Goal: Register for event/course: Register for event/course

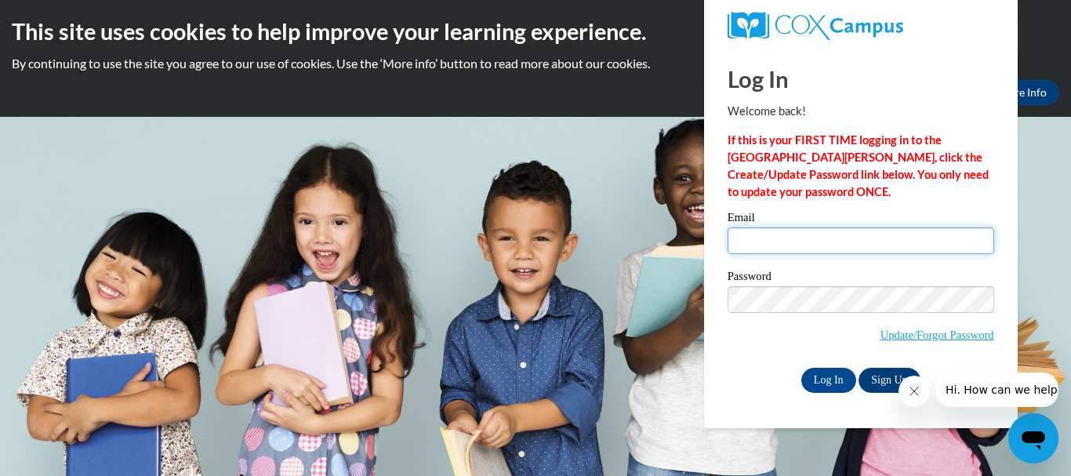
click at [743, 244] on input "Email" at bounding box center [861, 240] width 267 height 27
type input "[EMAIL_ADDRESS][DOMAIN_NAME]"
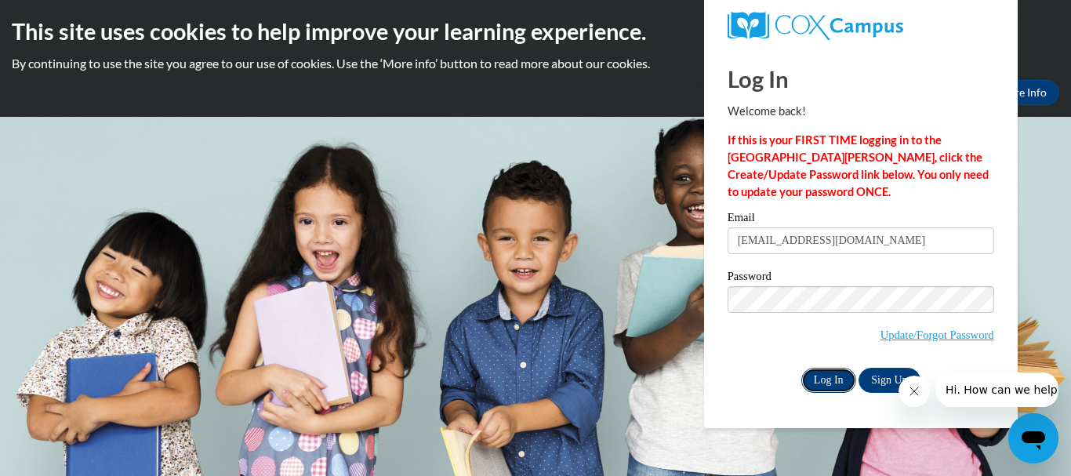
click at [838, 380] on input "Log In" at bounding box center [828, 380] width 55 height 25
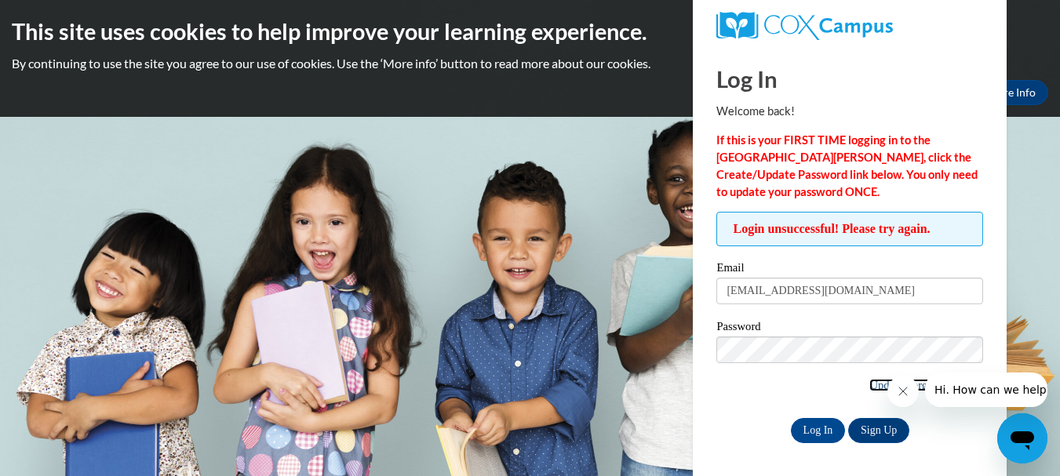
click at [873, 382] on link "Update/Forgot Password" at bounding box center [926, 385] width 114 height 13
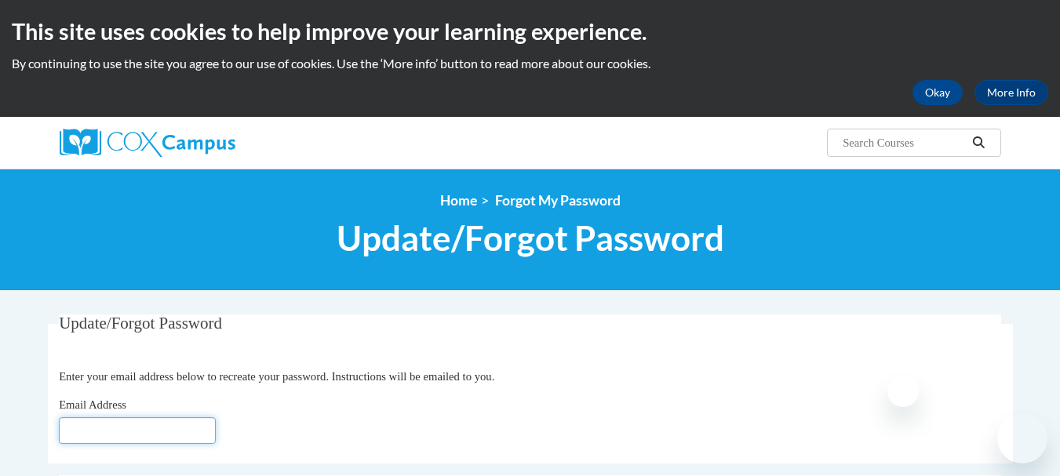
click at [191, 432] on input "Email Address" at bounding box center [137, 430] width 157 height 27
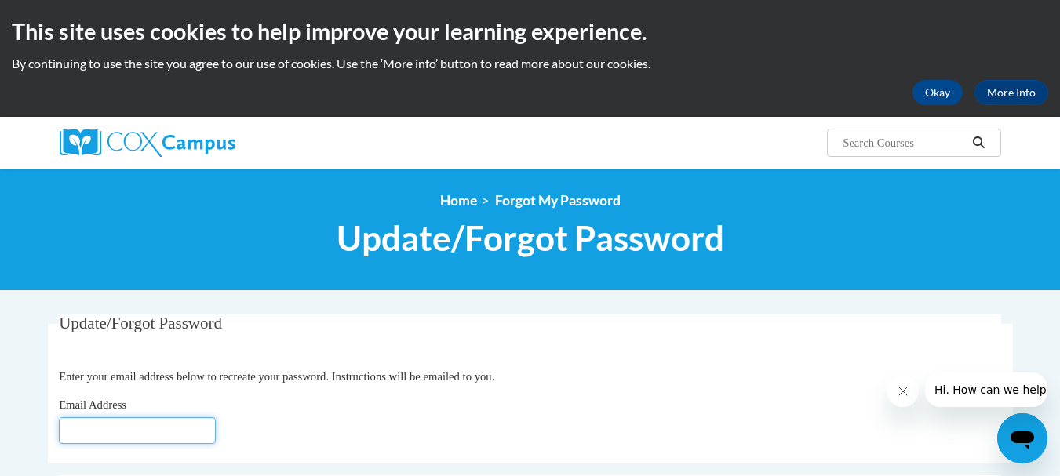
type input "[EMAIL_ADDRESS][DOMAIN_NAME]"
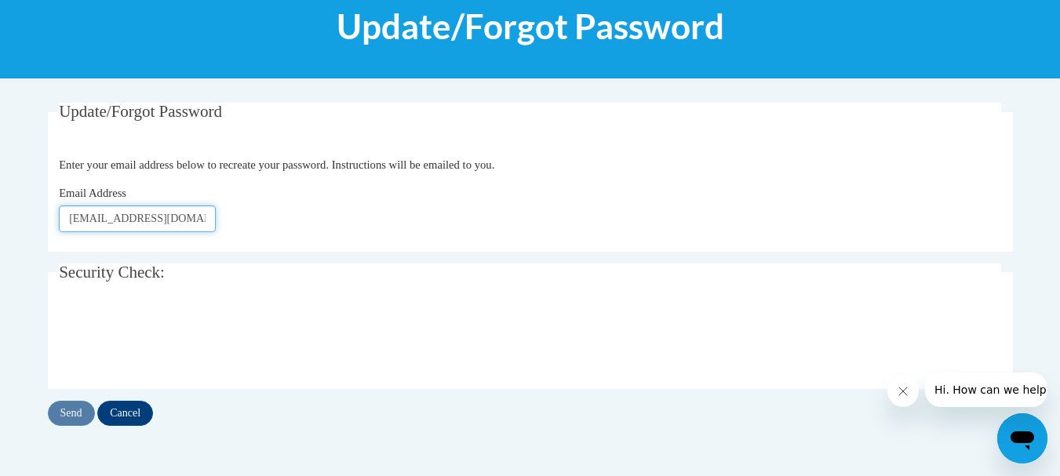
scroll to position [220, 0]
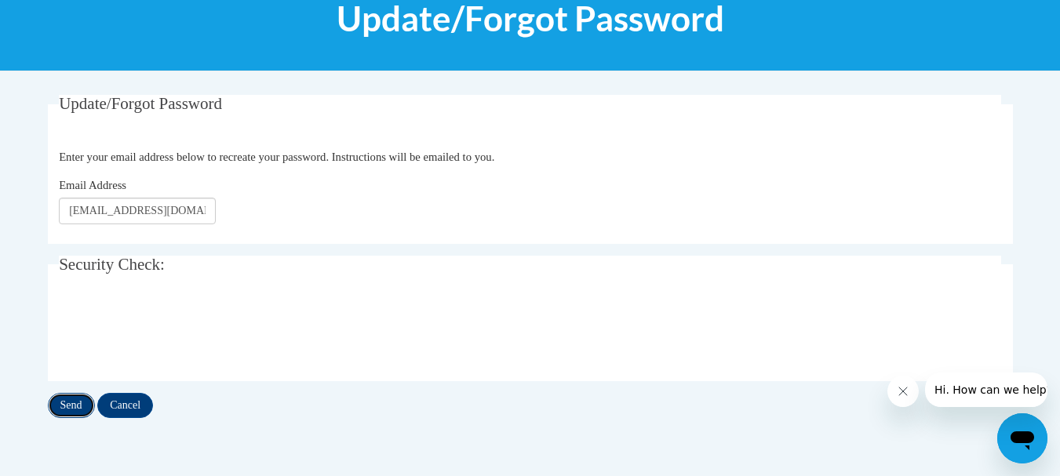
click at [75, 404] on input "Send" at bounding box center [71, 405] width 47 height 25
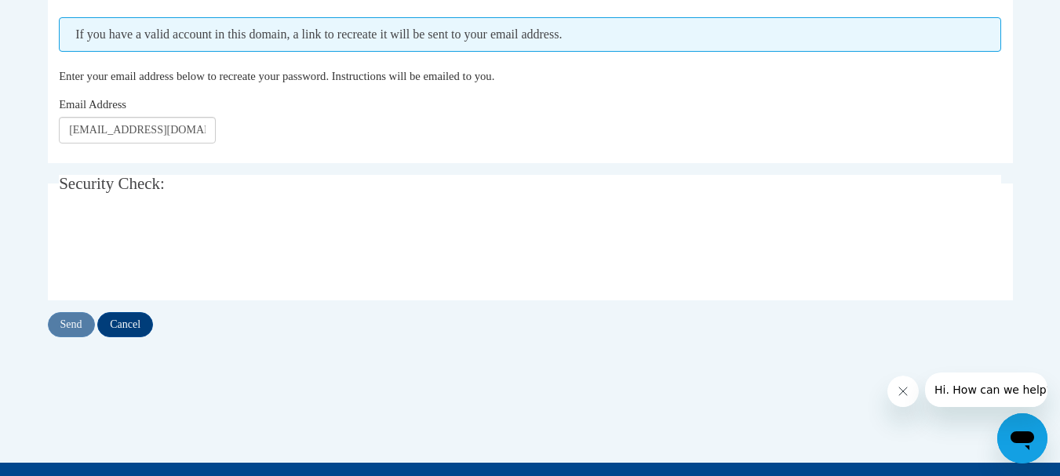
scroll to position [345, 0]
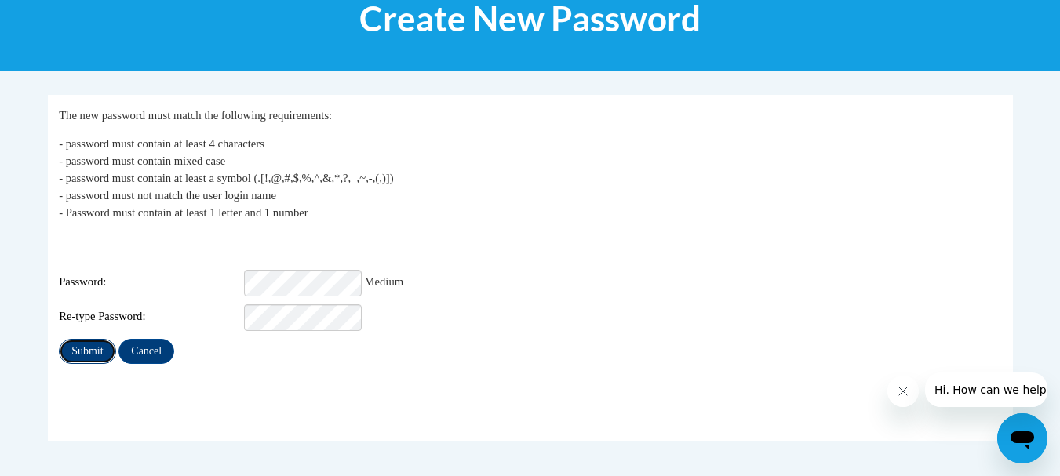
click at [82, 339] on input "Submit" at bounding box center [87, 351] width 56 height 25
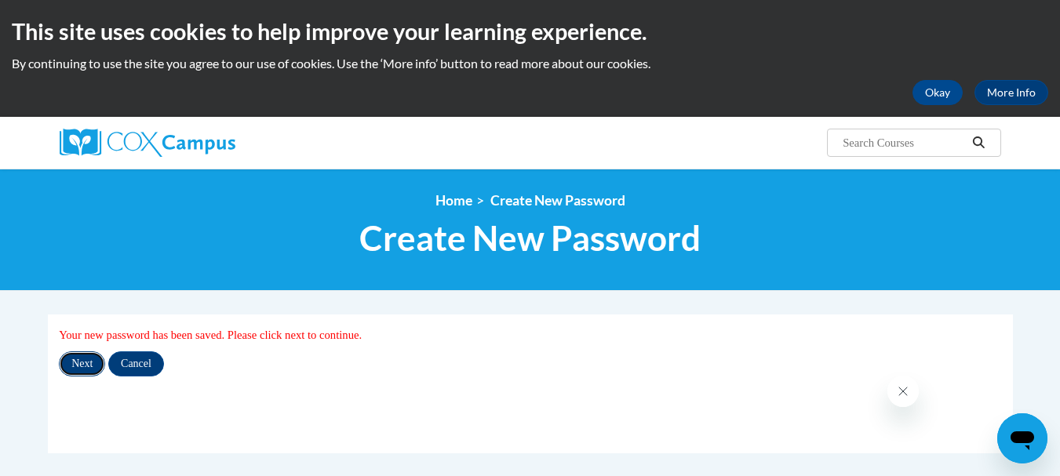
click at [78, 358] on input "Next" at bounding box center [82, 363] width 46 height 25
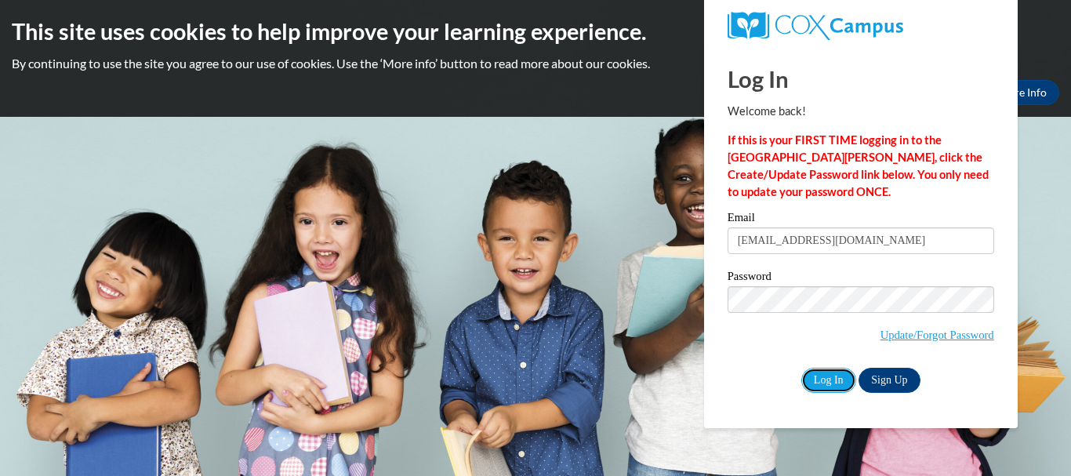
click at [830, 379] on input "Log In" at bounding box center [828, 380] width 55 height 25
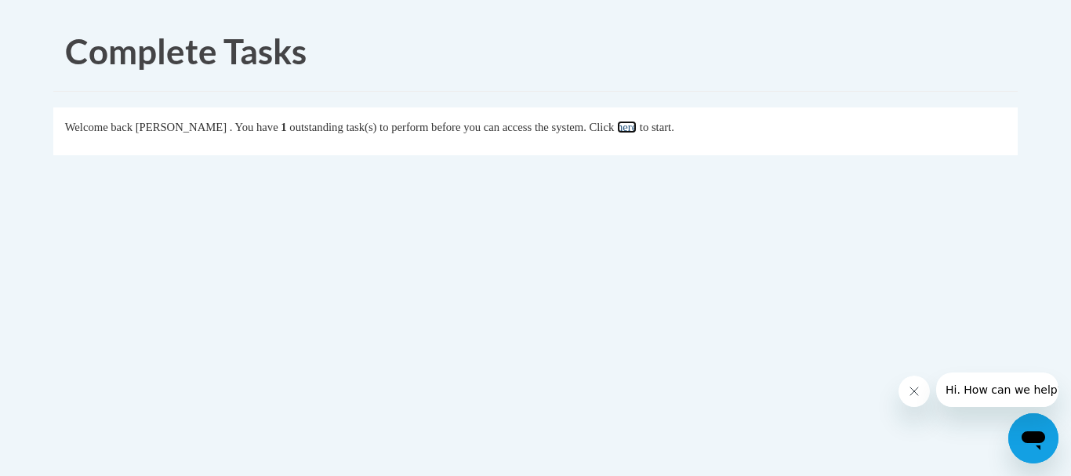
click at [637, 128] on link "here" at bounding box center [627, 127] width 20 height 13
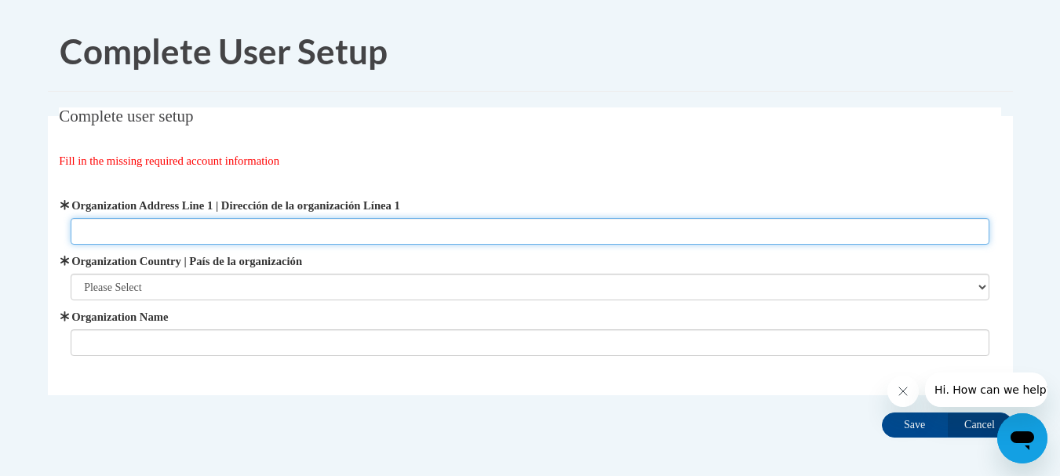
click at [154, 228] on input "Organization Address Line 1 | Dirección de la organización Línea 1" at bounding box center [530, 231] width 918 height 27
type input "530 Ms-145"
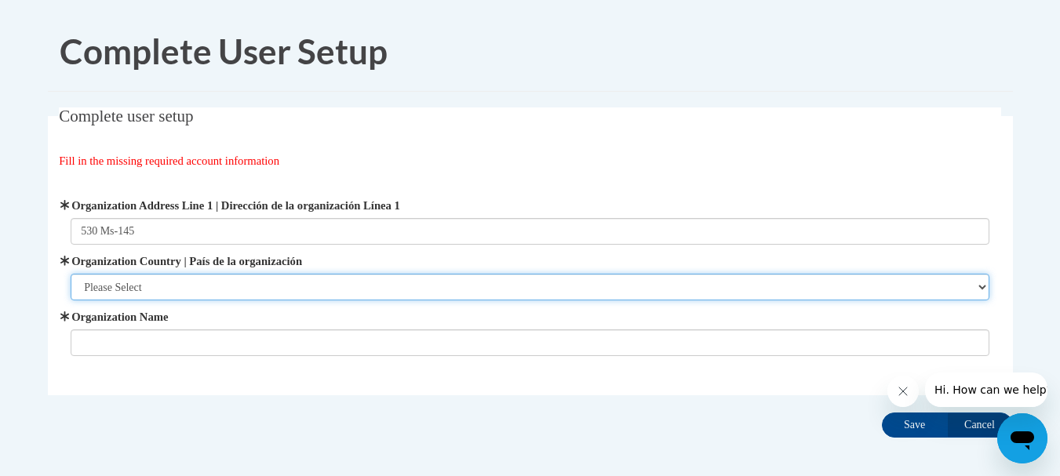
click at [209, 283] on select "Please Select [GEOGRAPHIC_DATA] | [GEOGRAPHIC_DATA] Outside of [GEOGRAPHIC_DATA…" at bounding box center [530, 287] width 918 height 27
select select "ad49bcad-a171-4b2e-b99c-48b446064914"
click at [71, 274] on select "Please Select [GEOGRAPHIC_DATA] | [GEOGRAPHIC_DATA] Outside of [GEOGRAPHIC_DATA…" at bounding box center [530, 287] width 918 height 27
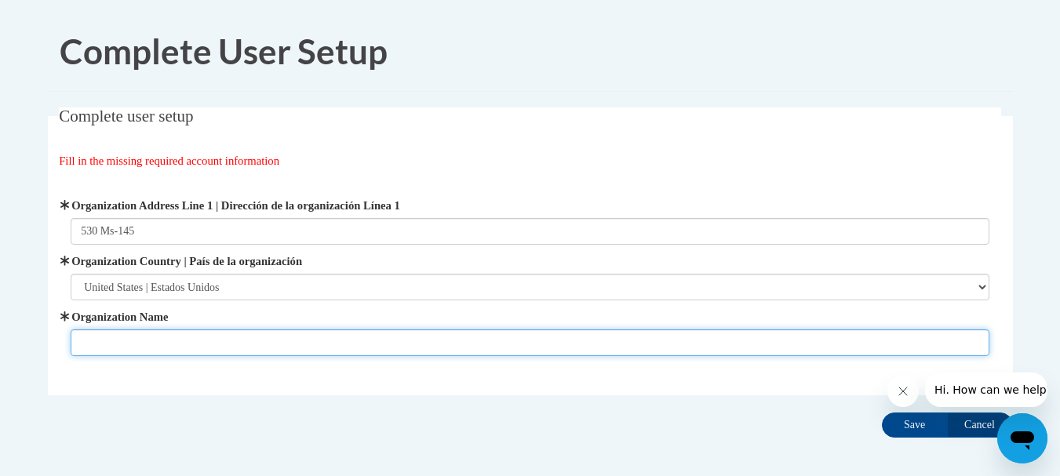
click at [155, 338] on input "Organization Name" at bounding box center [530, 342] width 918 height 27
type input "c"
click at [180, 343] on input "Calverts" at bounding box center [530, 342] width 918 height 27
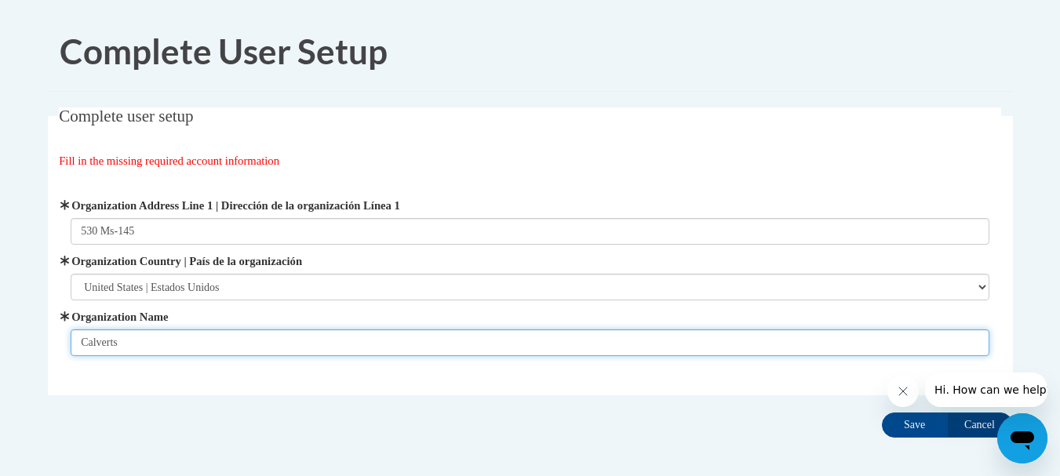
click at [180, 343] on input "Calverts" at bounding box center [530, 342] width 918 height 27
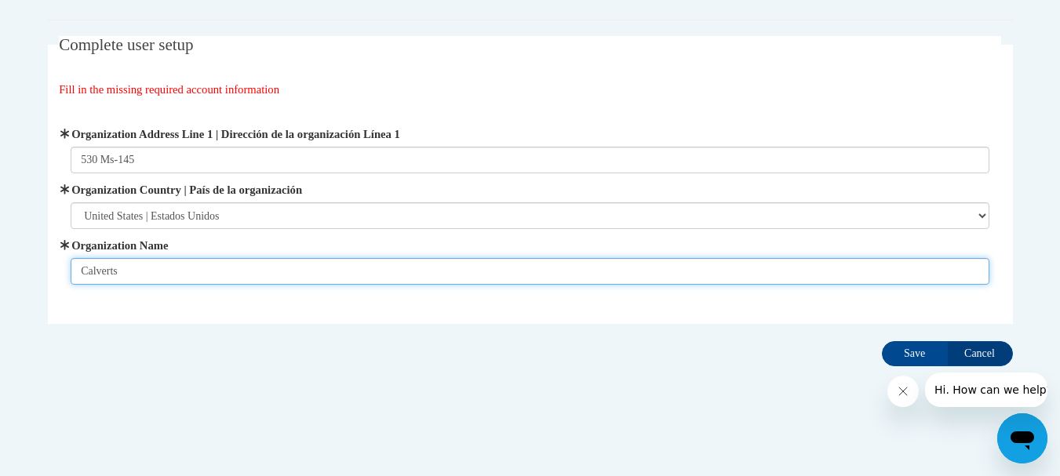
scroll to position [73, 0]
type input "Calverts"
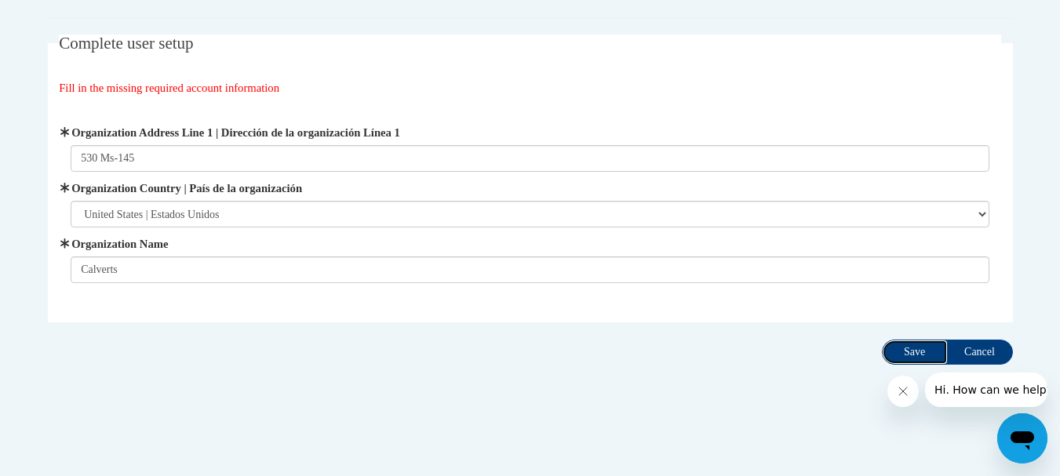
click at [917, 354] on input "Save" at bounding box center [914, 352] width 66 height 25
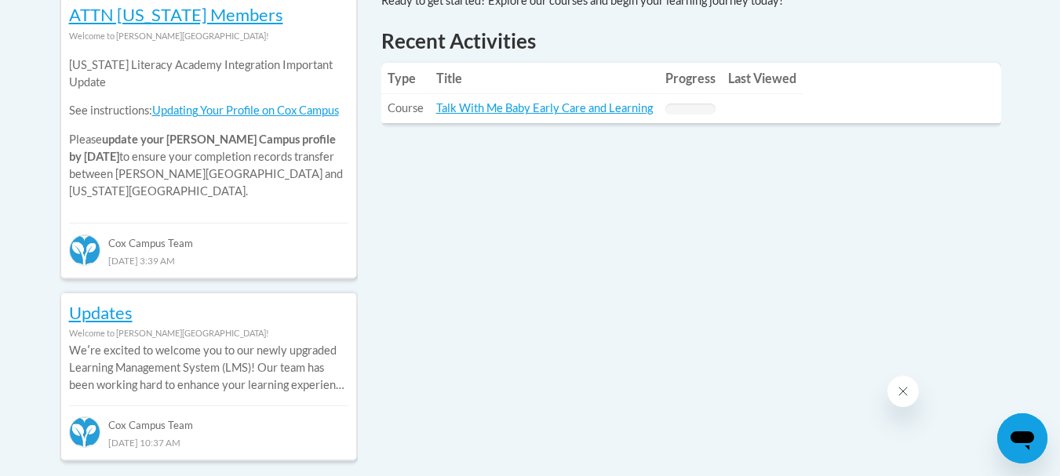
scroll to position [769, 0]
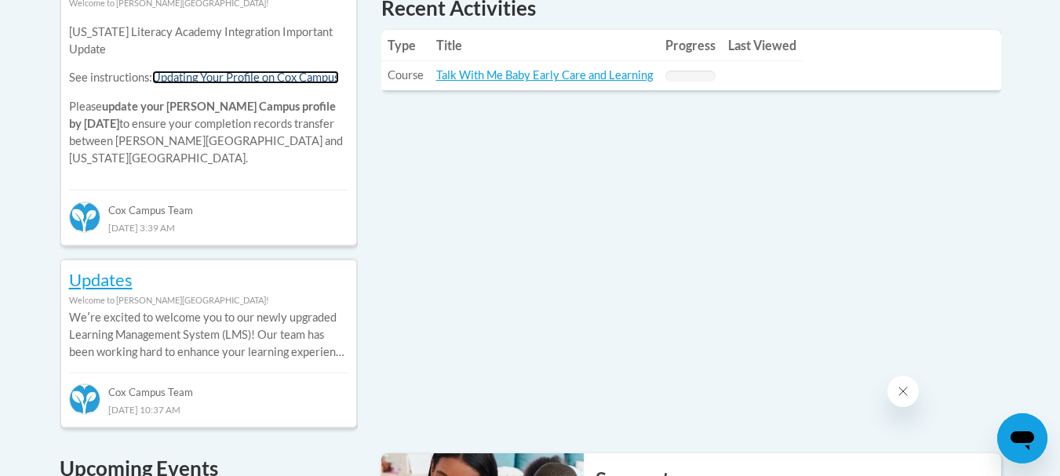
click at [289, 76] on link "Updating Your Profile on Cox Campus" at bounding box center [245, 77] width 187 height 13
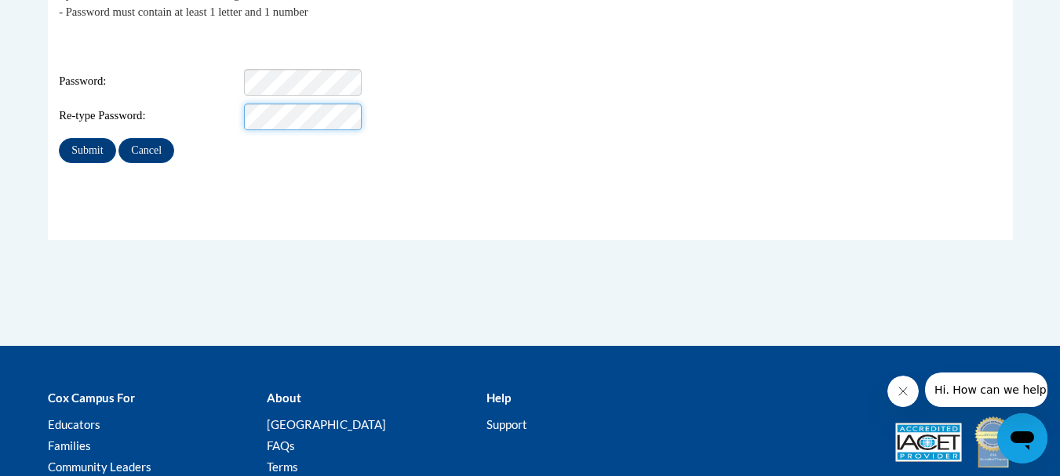
scroll to position [439, 0]
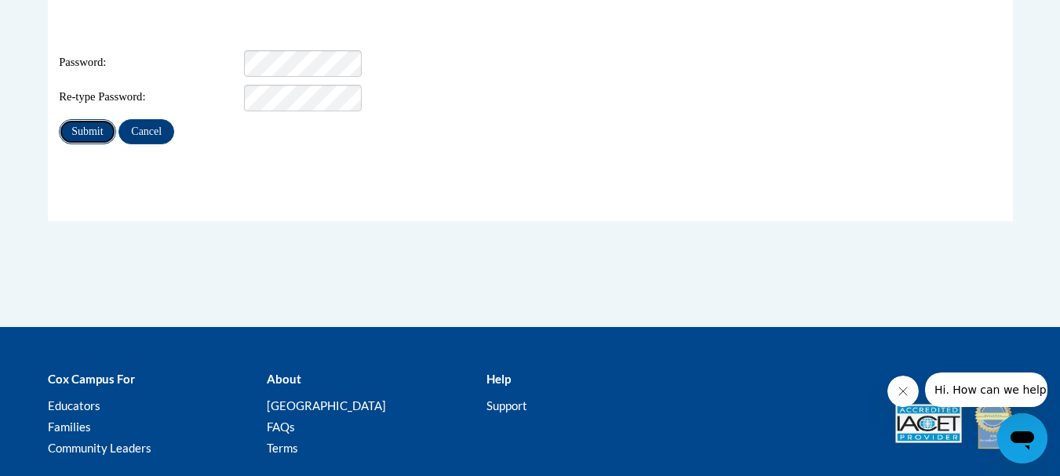
click at [96, 119] on input "Submit" at bounding box center [87, 131] width 56 height 25
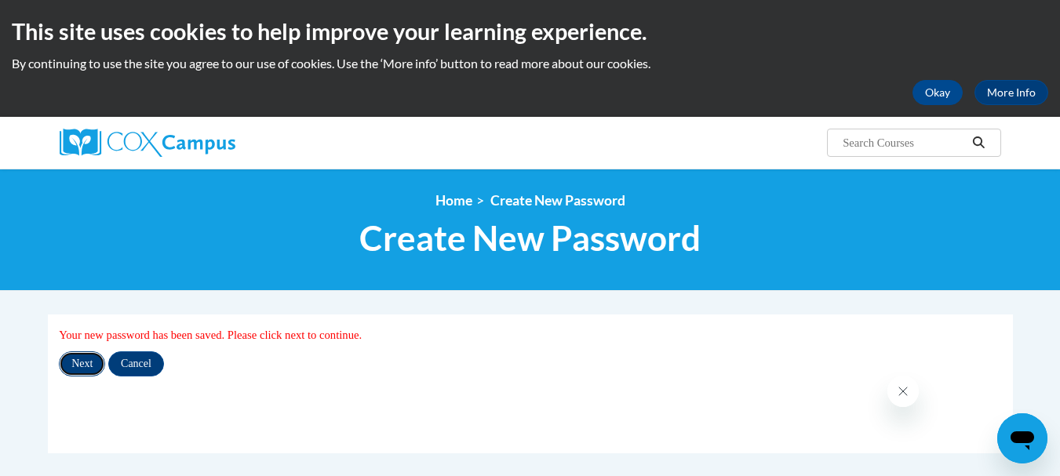
click at [89, 365] on input "Next" at bounding box center [82, 363] width 46 height 25
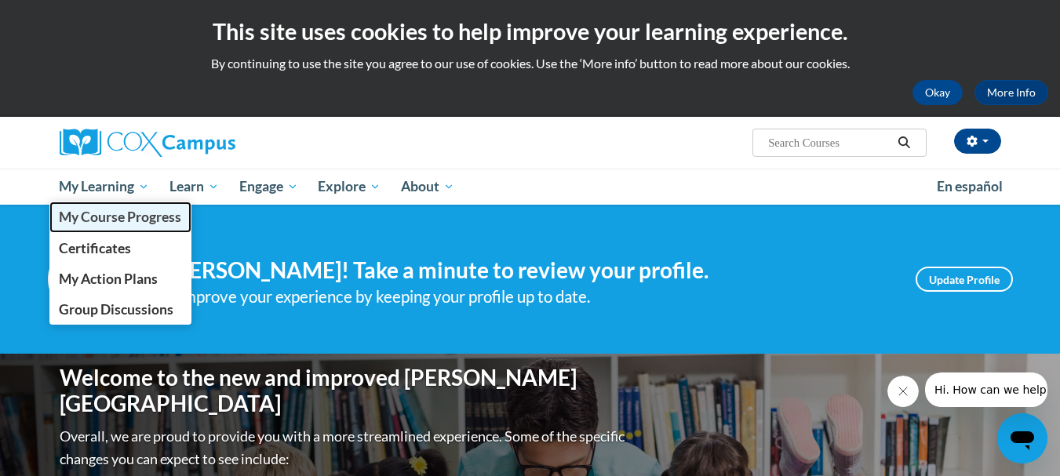
click at [148, 213] on span "My Course Progress" at bounding box center [120, 217] width 122 height 16
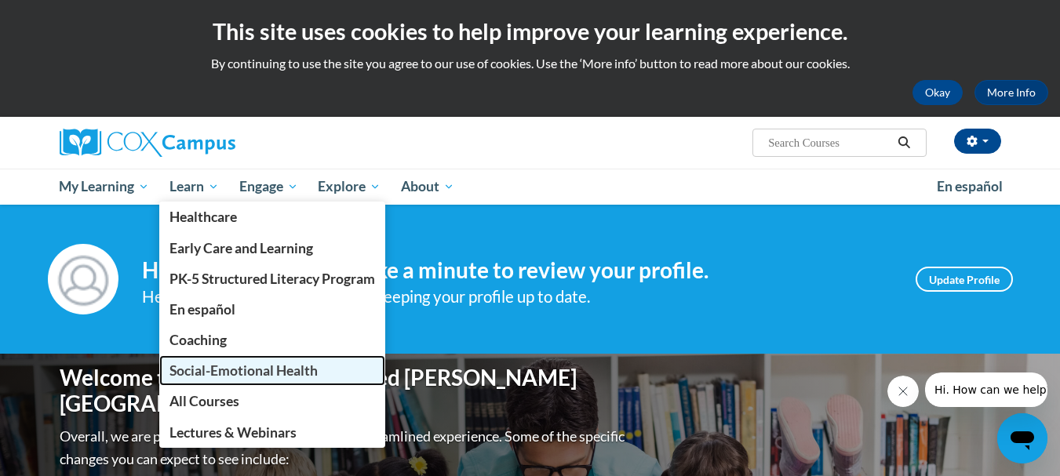
click at [268, 367] on span "Social-Emotional Health" at bounding box center [243, 370] width 148 height 16
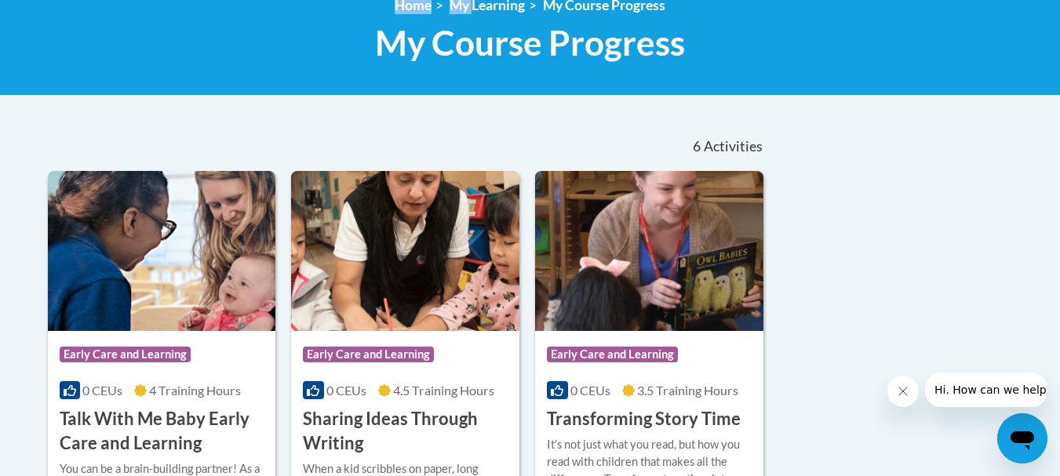
scroll to position [204, 0]
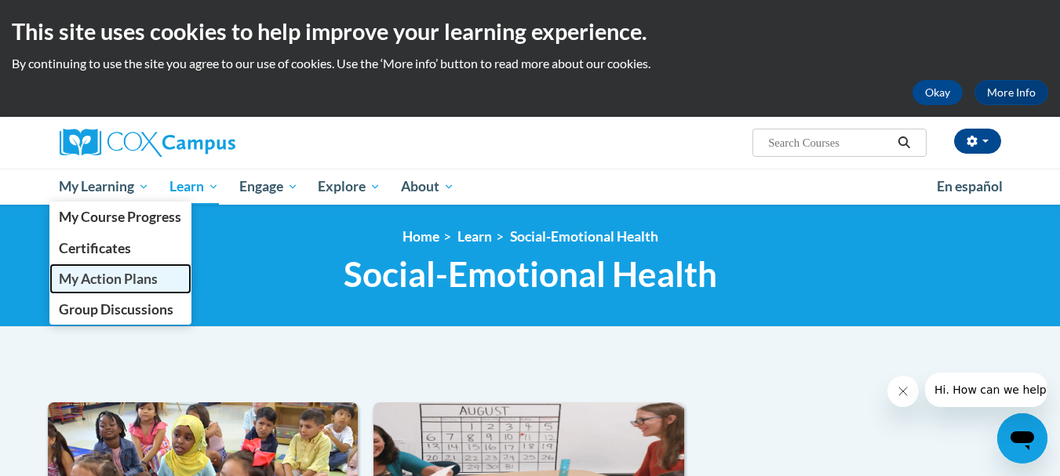
click at [147, 274] on span "My Action Plans" at bounding box center [108, 279] width 99 height 16
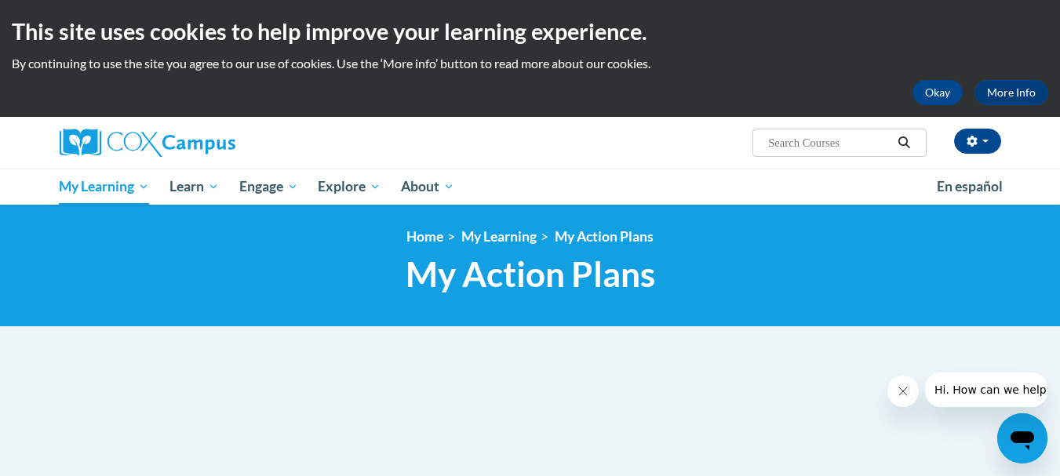
click at [904, 393] on icon "Close message from company" at bounding box center [902, 391] width 13 height 13
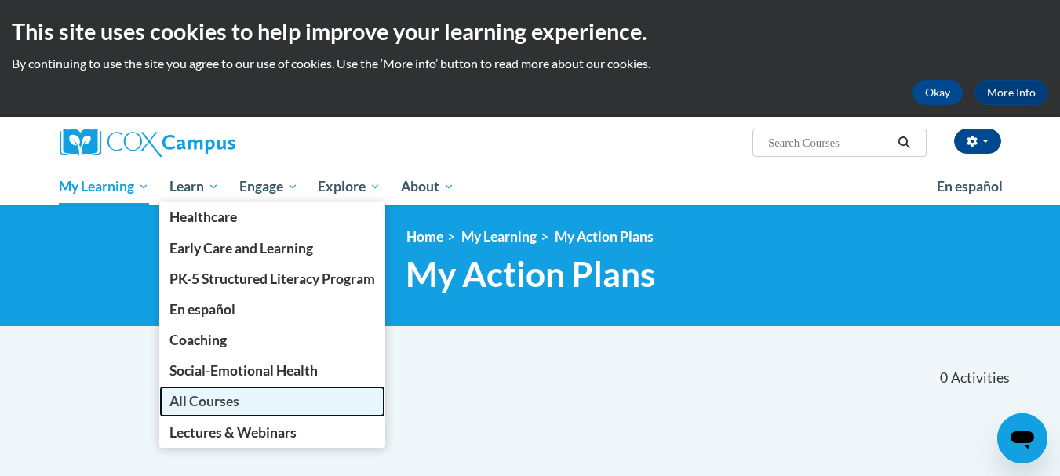
click at [200, 397] on span "All Courses" at bounding box center [204, 401] width 70 height 16
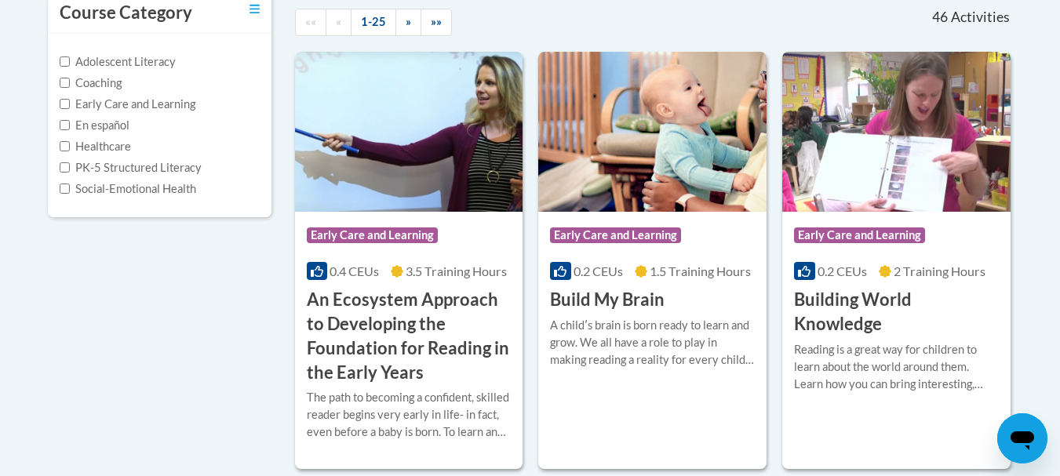
scroll to position [392, 0]
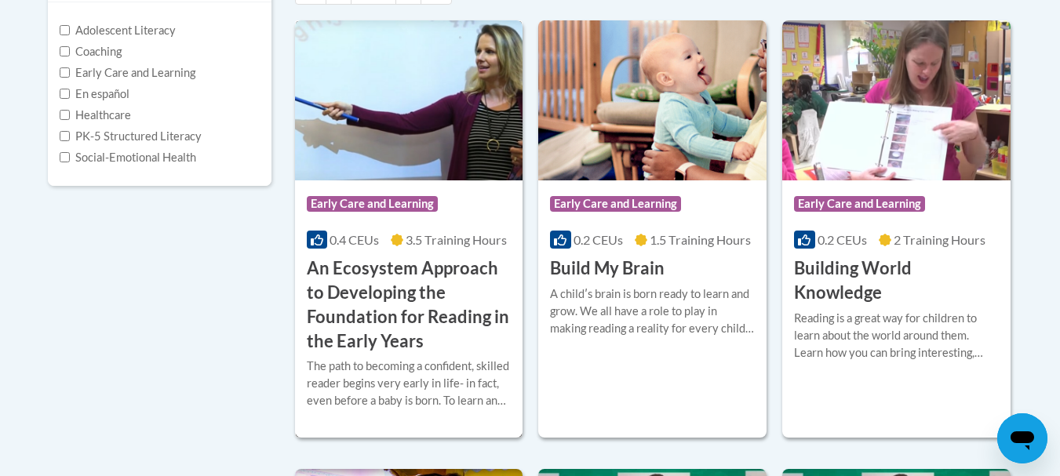
click at [375, 231] on div "Course Category: Early Care and Learning 0.4 CEUs 3.5 Training Hours COURSE An …" at bounding box center [409, 266] width 228 height 173
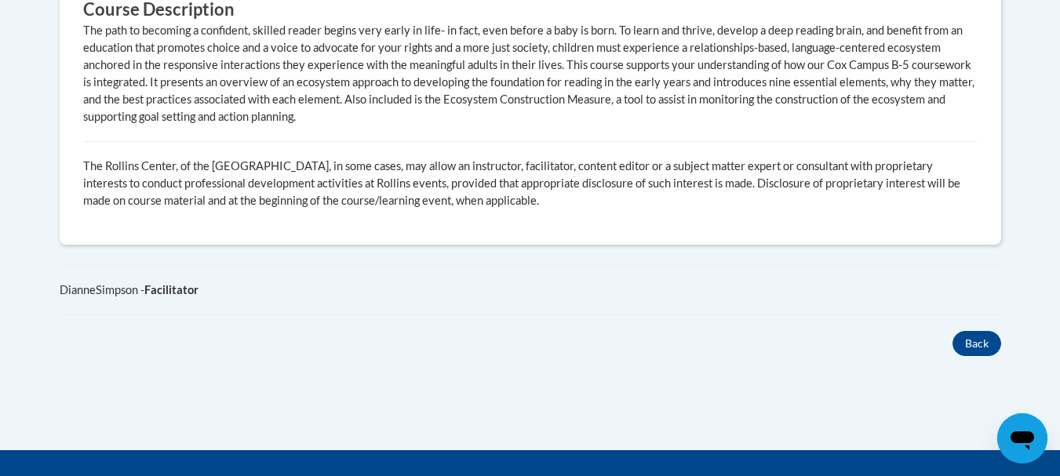
scroll to position [1161, 0]
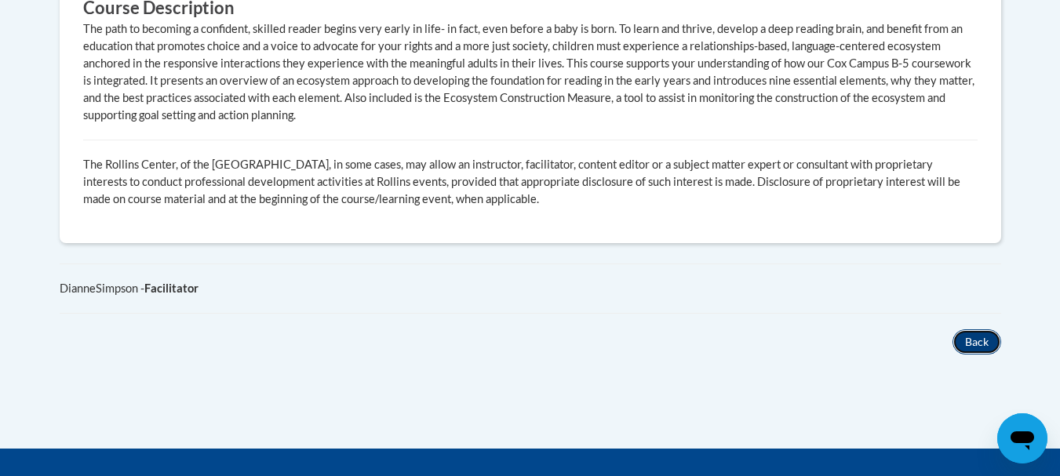
click at [987, 329] on button "Back" at bounding box center [976, 341] width 49 height 25
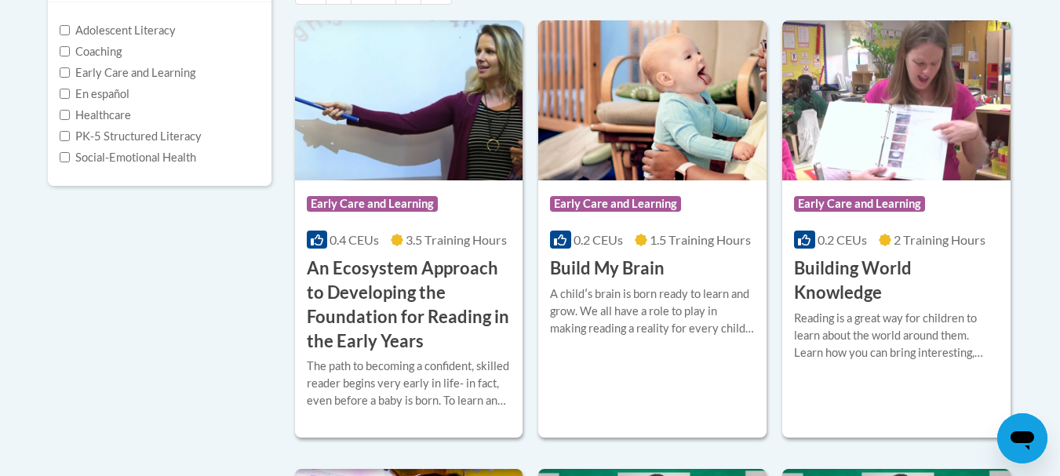
scroll to position [392, 0]
click at [62, 71] on input "Early Care and Learning" at bounding box center [65, 72] width 10 height 10
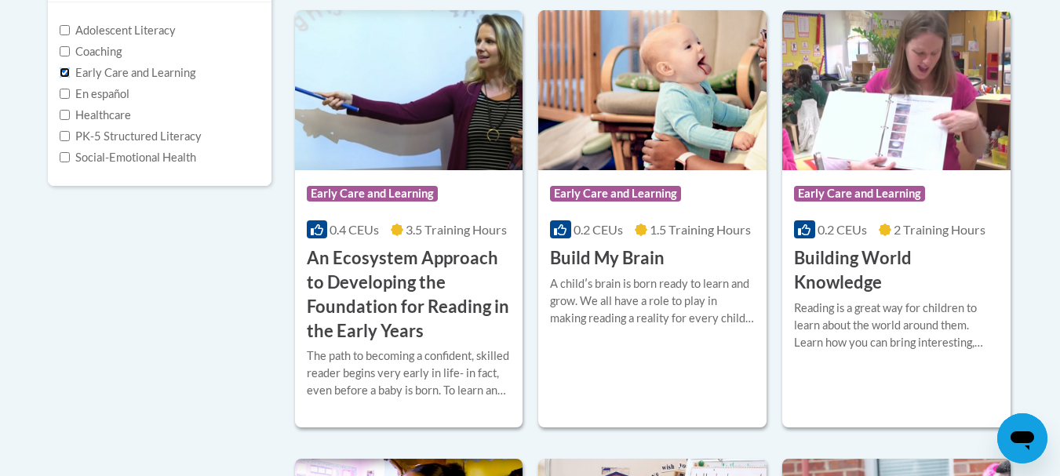
click at [62, 71] on input "Early Care and Learning" at bounding box center [65, 72] width 10 height 10
checkbox input "false"
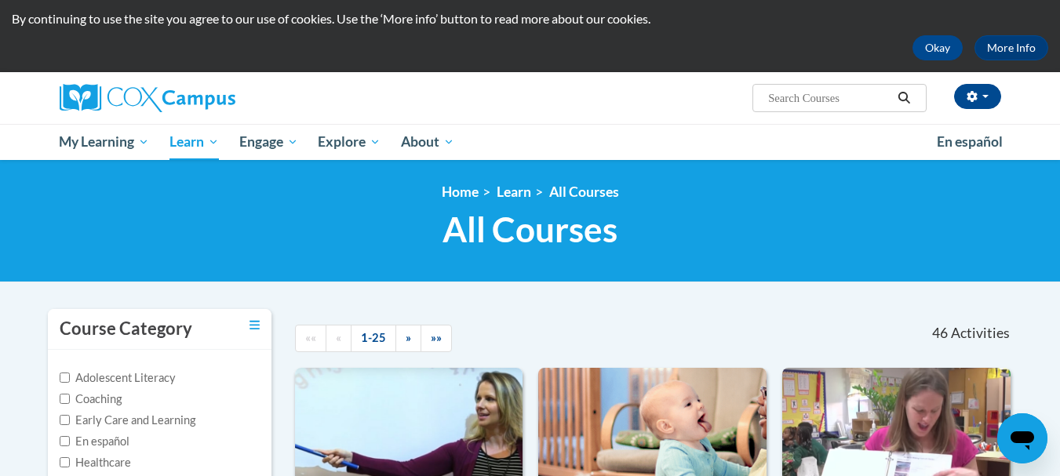
scroll to position [0, 0]
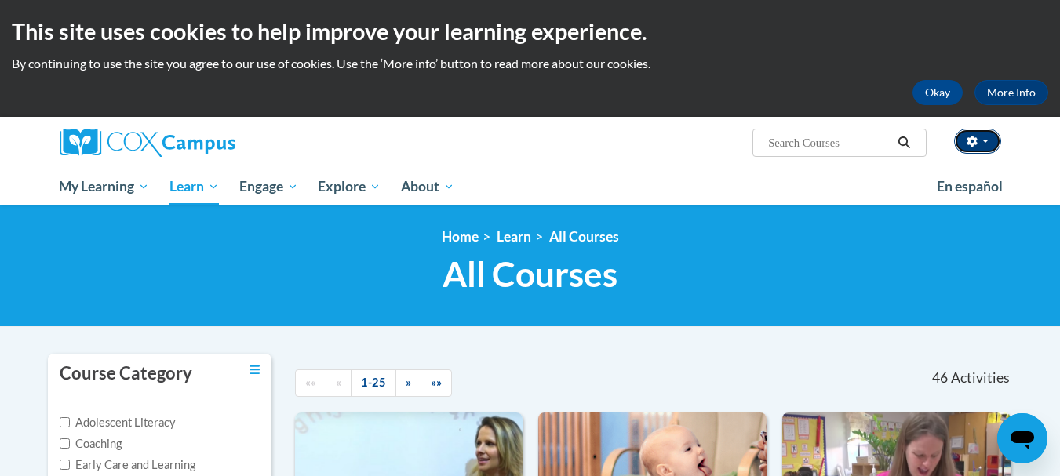
click at [972, 137] on icon "button" at bounding box center [971, 141] width 10 height 11
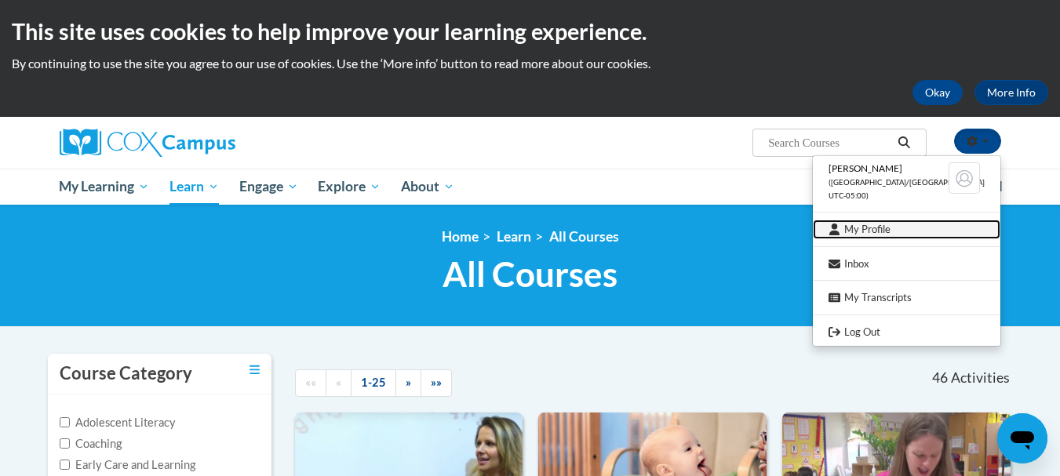
click at [938, 229] on link "My Profile" at bounding box center [905, 230] width 187 height 20
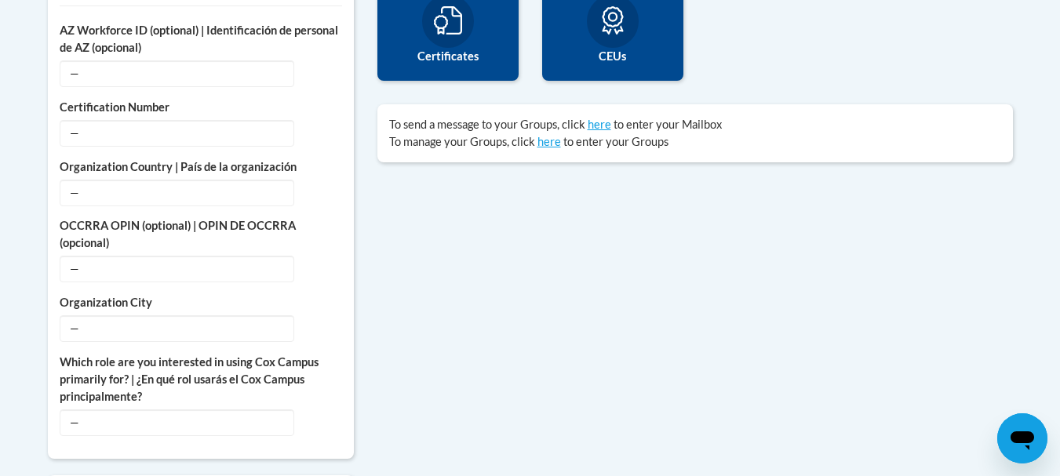
scroll to position [627, 0]
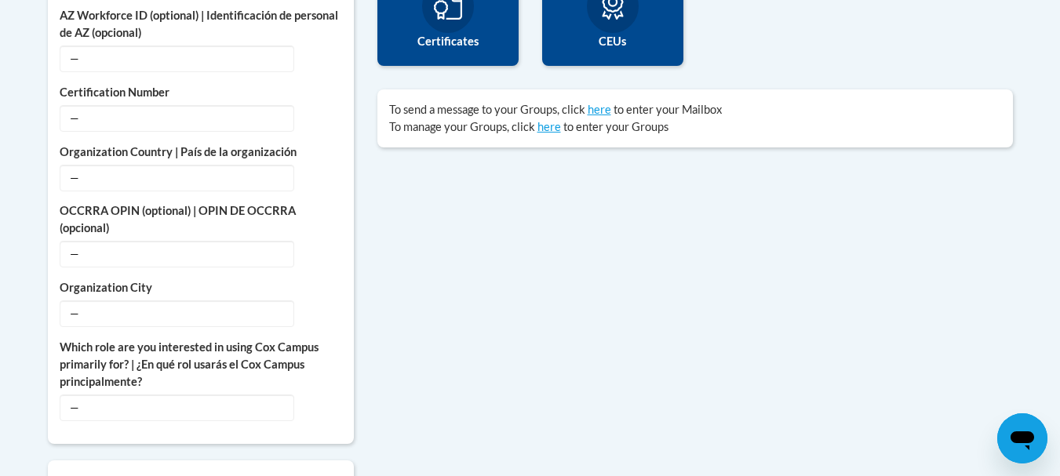
click at [423, 19] on div "12 Certificates" at bounding box center [447, 2] width 141 height 125
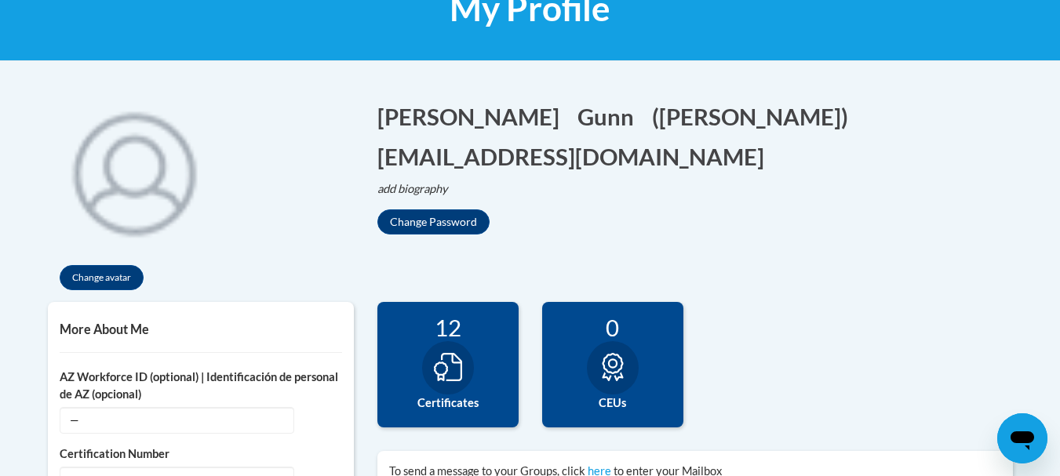
scroll to position [219, 0]
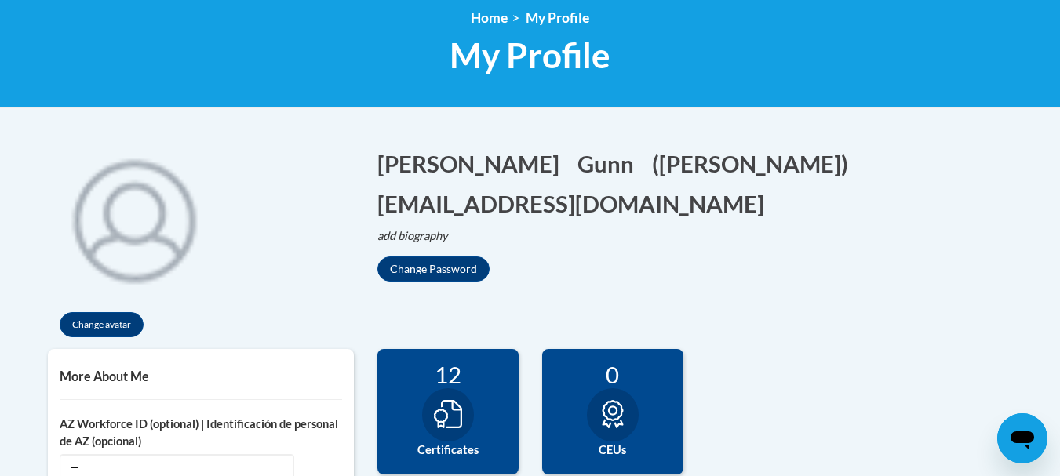
click at [133, 376] on h5 "More About Me" at bounding box center [201, 376] width 282 height 15
click at [101, 323] on button "Change avatar" at bounding box center [102, 324] width 84 height 25
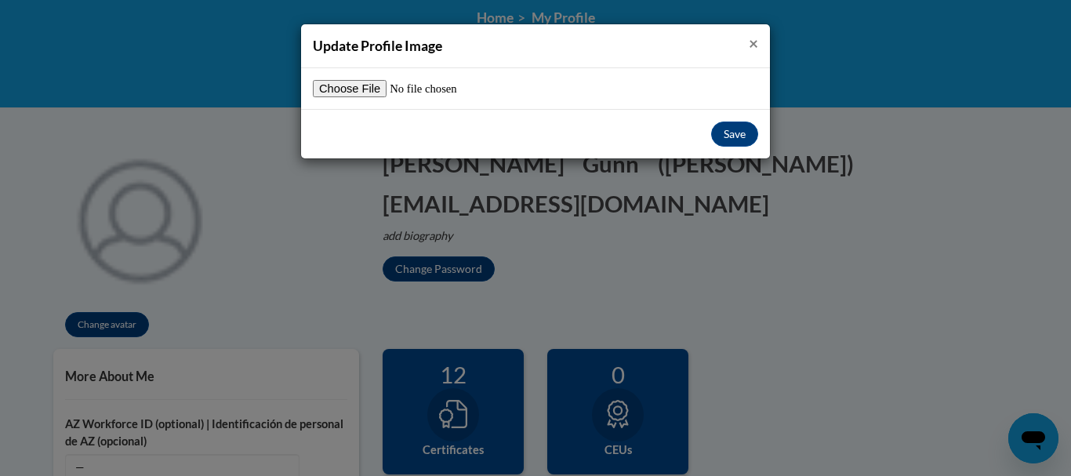
click at [757, 42] on span "×" at bounding box center [753, 43] width 9 height 20
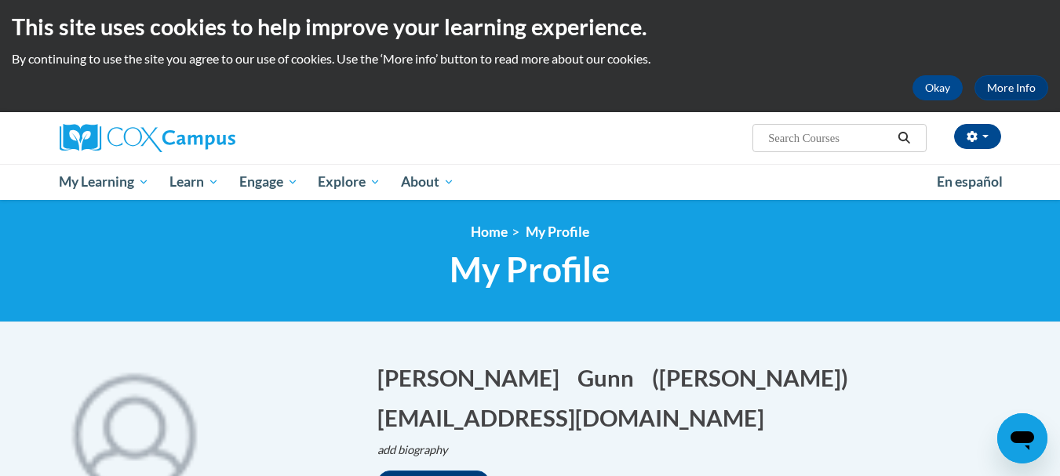
scroll to position [0, 0]
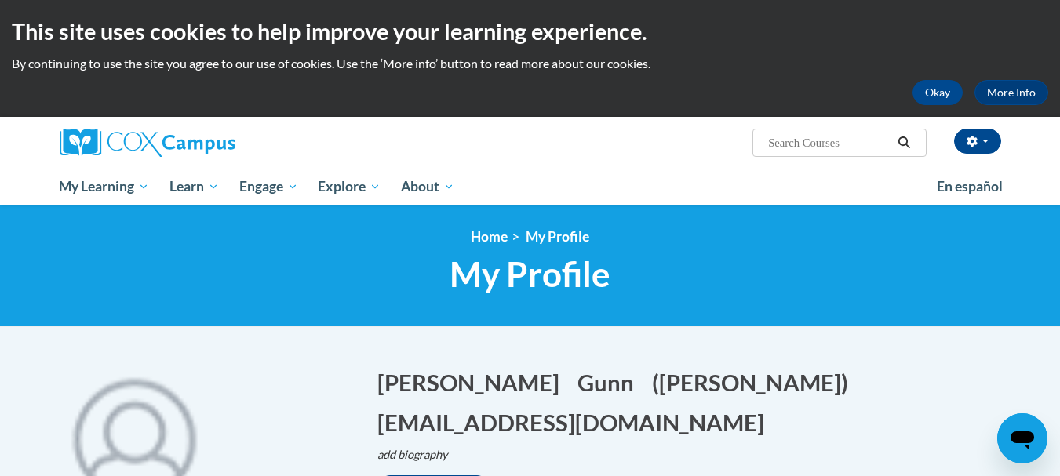
click at [854, 137] on input "Search..." at bounding box center [828, 142] width 125 height 19
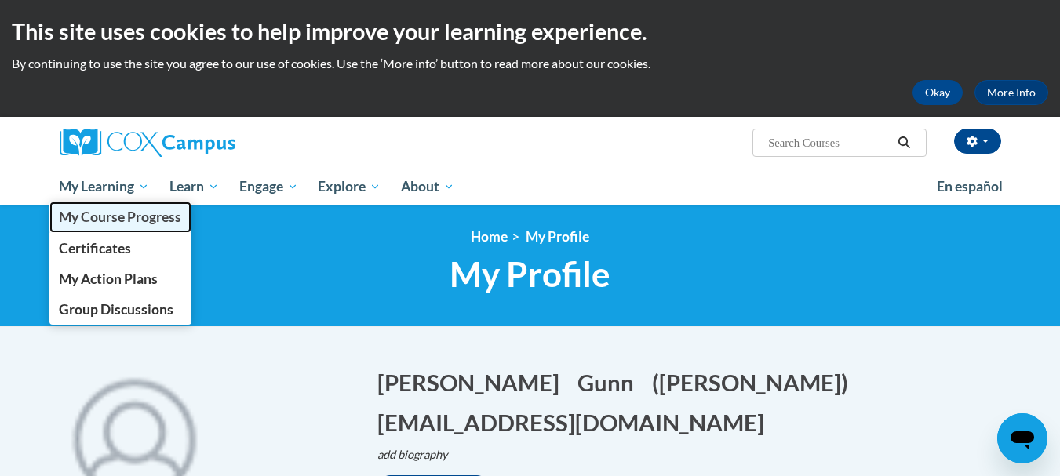
click at [141, 213] on span "My Course Progress" at bounding box center [120, 217] width 122 height 16
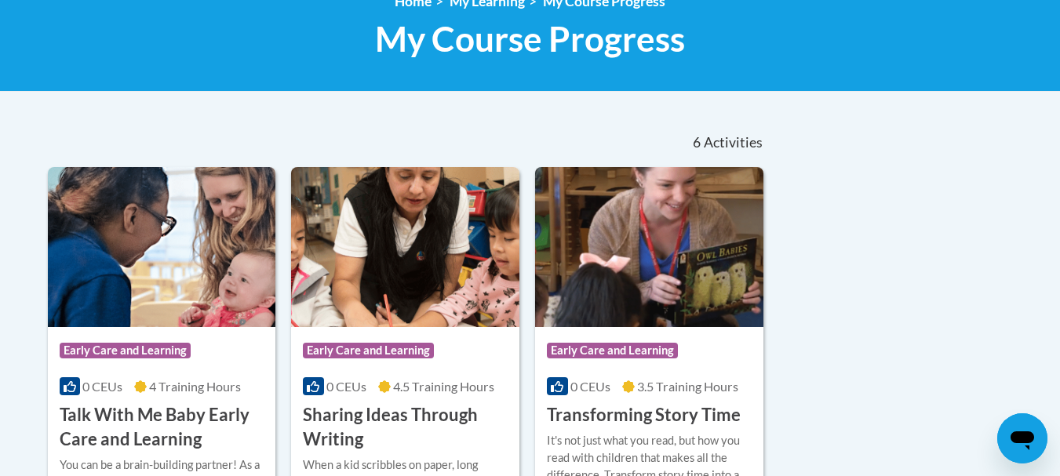
scroll to position [267, 0]
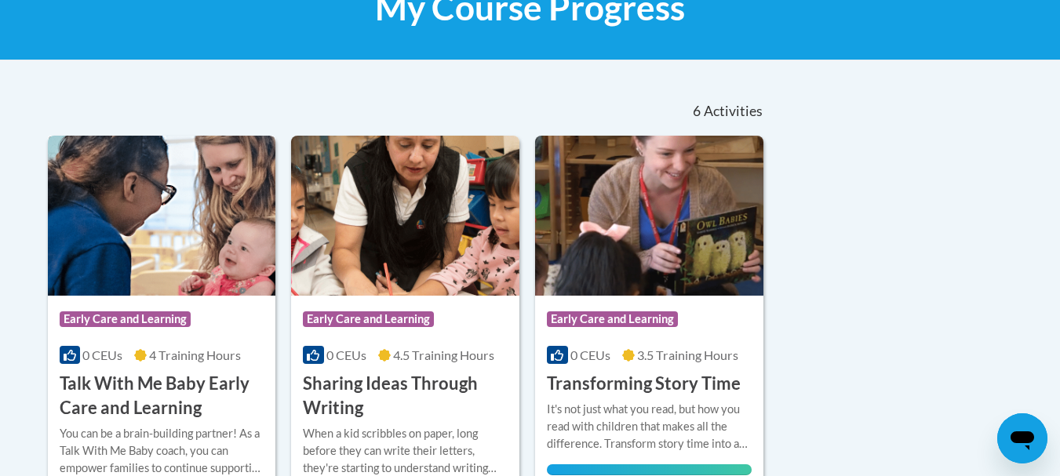
click at [209, 408] on h3 "Talk With Me Baby Early Care and Learning" at bounding box center [162, 396] width 205 height 49
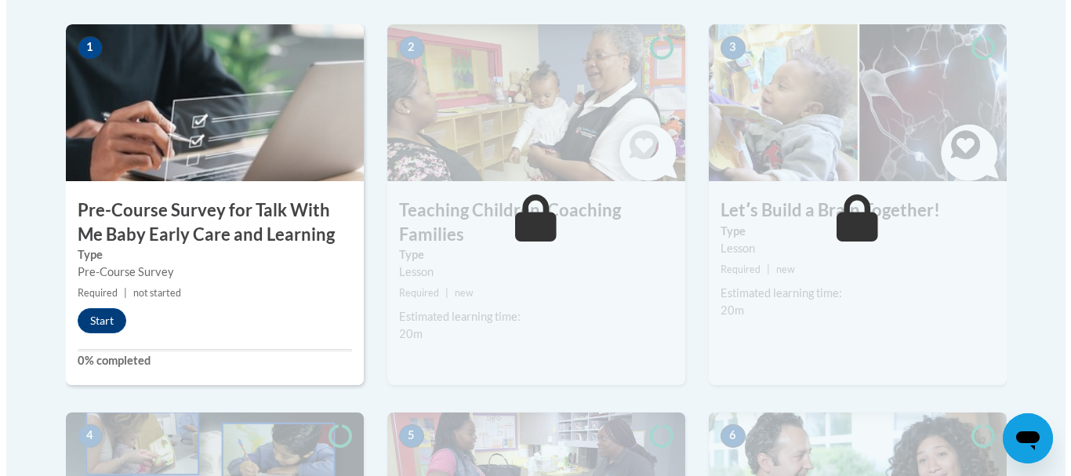
scroll to position [518, 0]
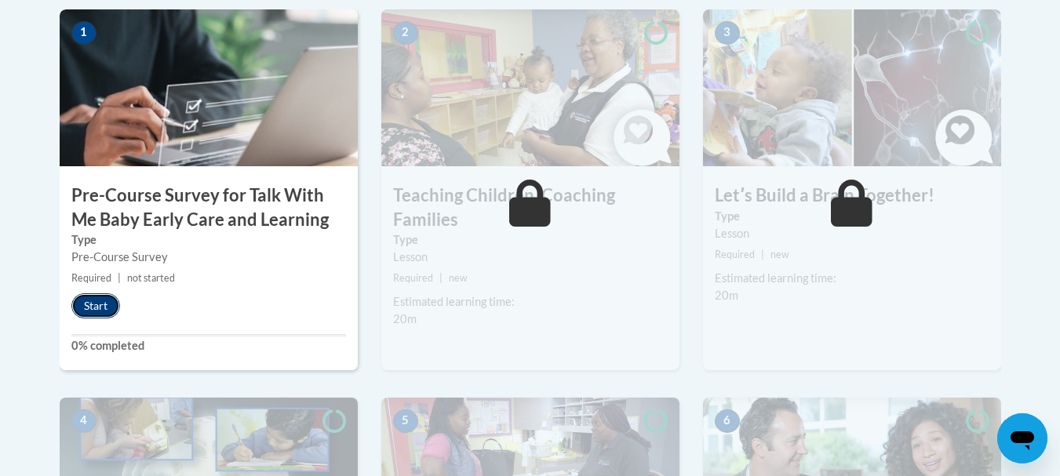
click at [106, 305] on button "Start" at bounding box center [95, 305] width 49 height 25
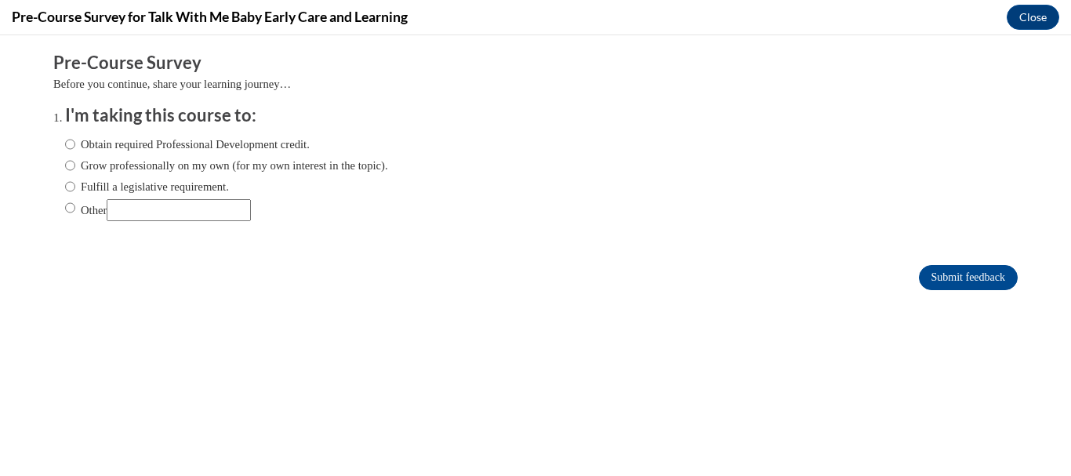
scroll to position [0, 0]
click at [65, 144] on input "Obtain required Professional Development credit." at bounding box center [70, 144] width 10 height 17
radio input "true"
click at [932, 275] on input "Submit feedback" at bounding box center [968, 277] width 99 height 25
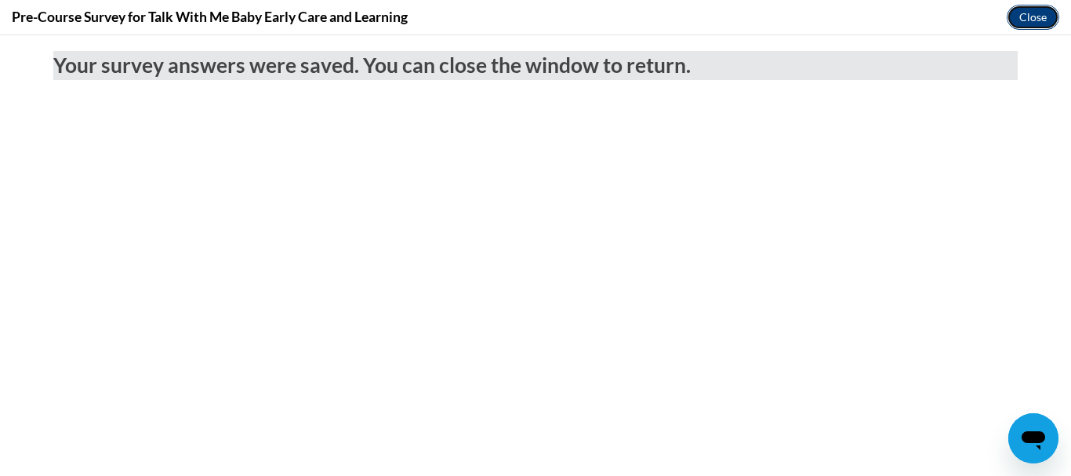
click at [1027, 13] on button "Close" at bounding box center [1033, 17] width 53 height 25
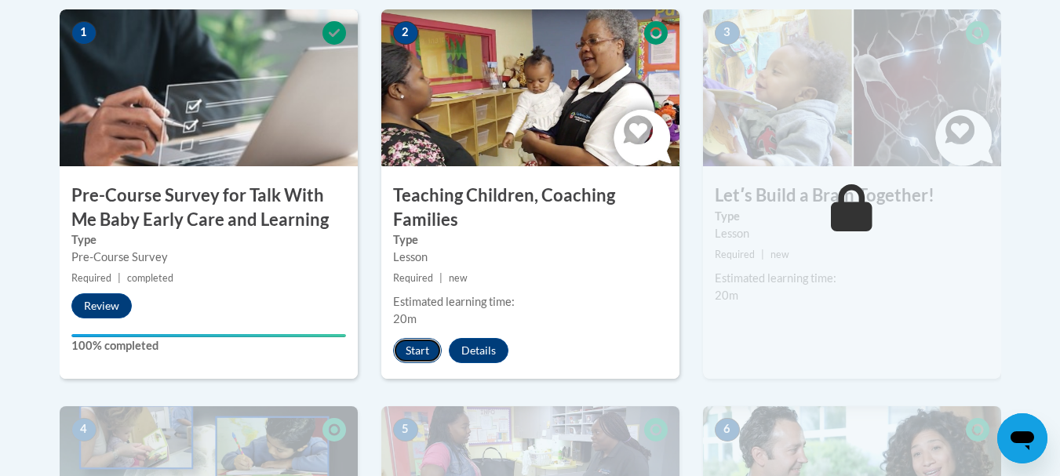
click at [427, 348] on button "Start" at bounding box center [417, 350] width 49 height 25
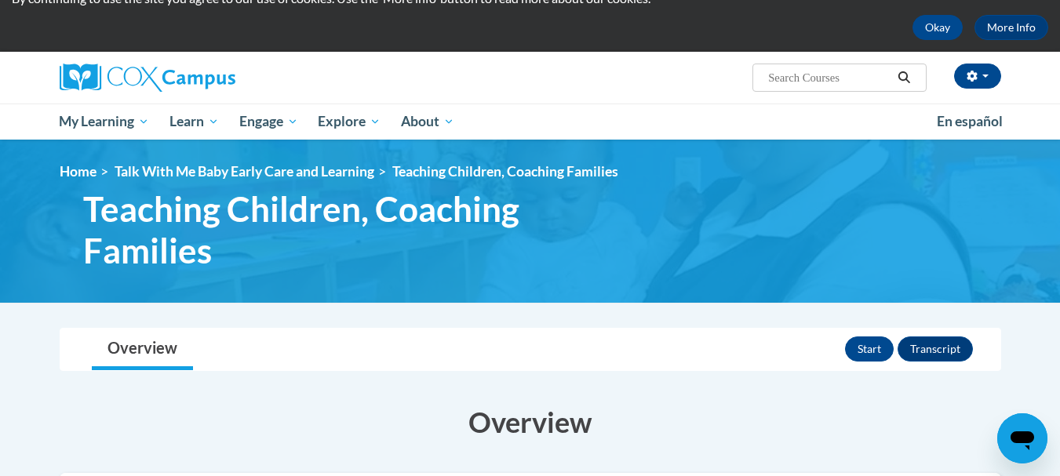
scroll to position [63, 0]
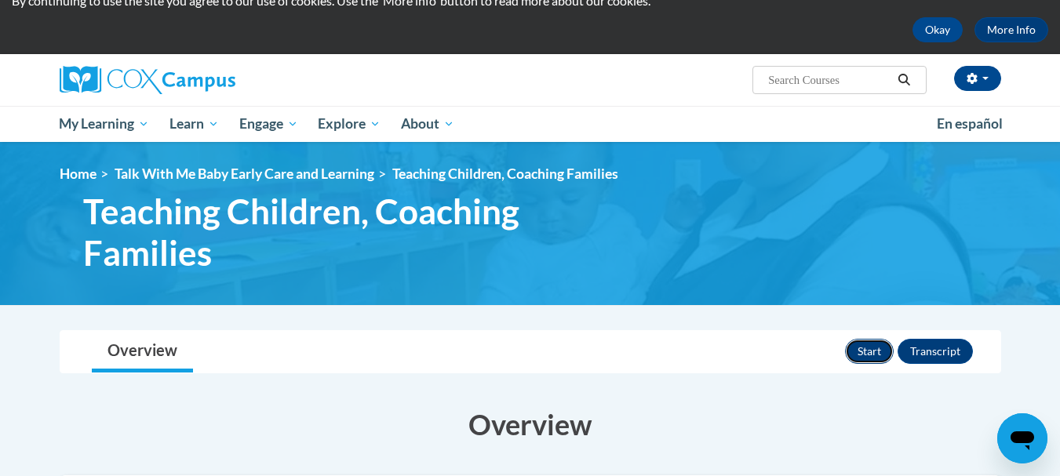
click at [861, 351] on button "Start" at bounding box center [869, 351] width 49 height 25
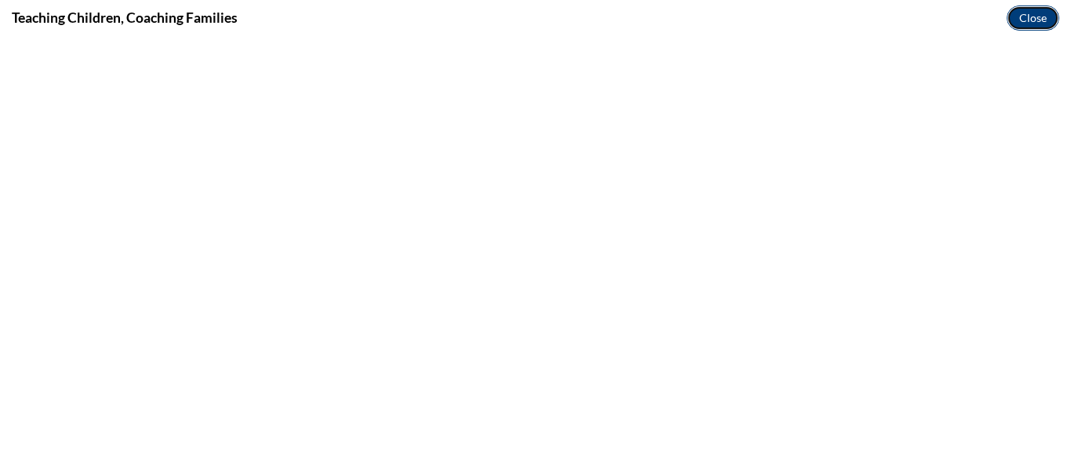
click at [1030, 16] on button "Close" at bounding box center [1033, 17] width 53 height 25
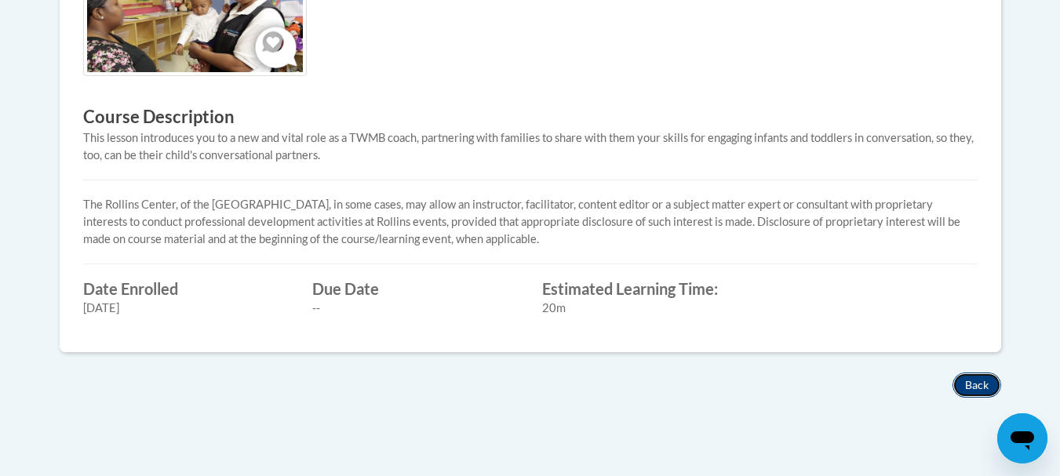
click at [981, 383] on button "Back" at bounding box center [976, 385] width 49 height 25
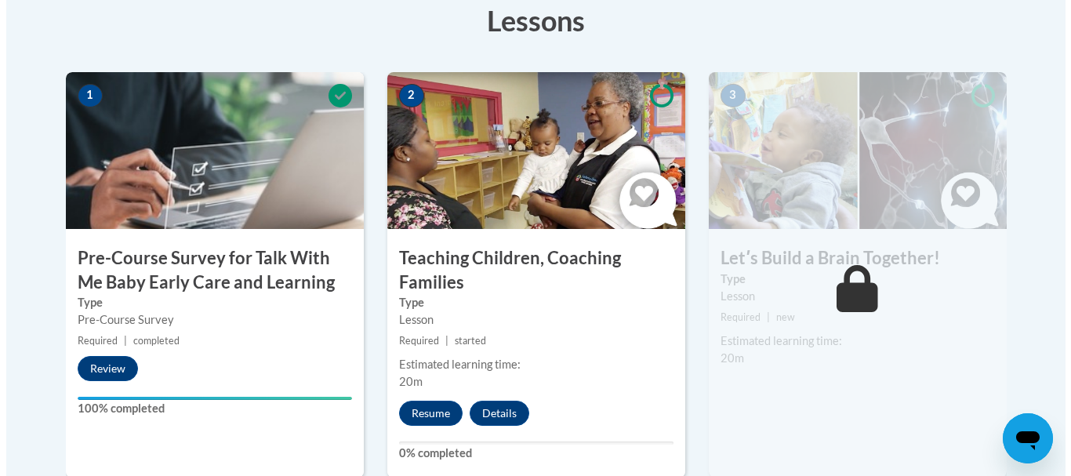
scroll to position [486, 0]
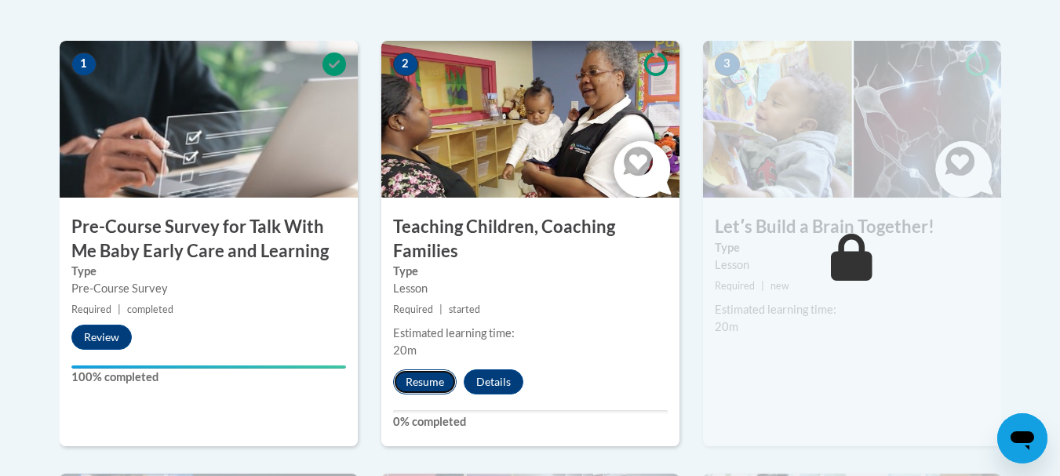
click at [421, 387] on button "Resume" at bounding box center [425, 381] width 64 height 25
